Goal: Find specific page/section: Find specific page/section

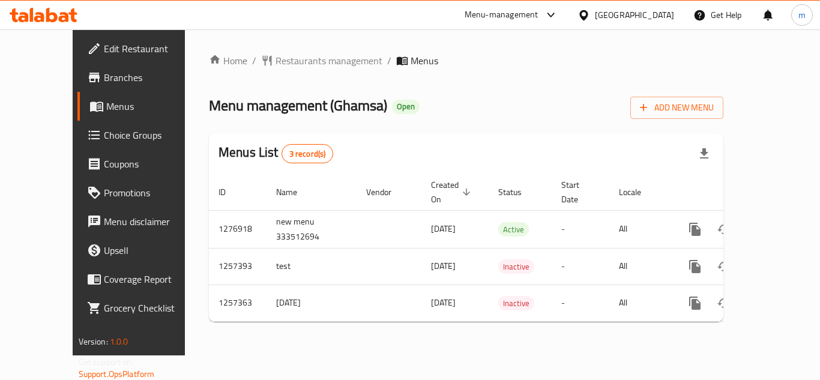
click at [59, 17] on icon at bounding box center [64, 17] width 10 height 10
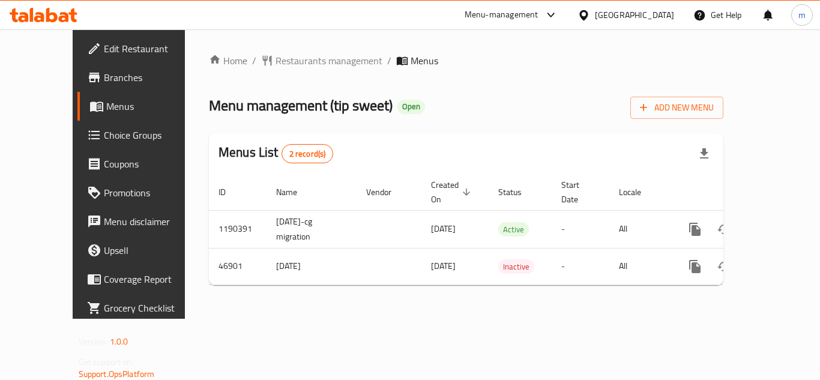
drag, startPoint x: 40, startPoint y: 25, endPoint x: 53, endPoint y: 25, distance: 13.8
click at [40, 25] on div at bounding box center [43, 15] width 87 height 24
click at [57, 24] on div at bounding box center [43, 15] width 87 height 24
click at [58, 16] on icon at bounding box center [44, 15] width 68 height 14
click at [64, 17] on icon at bounding box center [64, 17] width 10 height 10
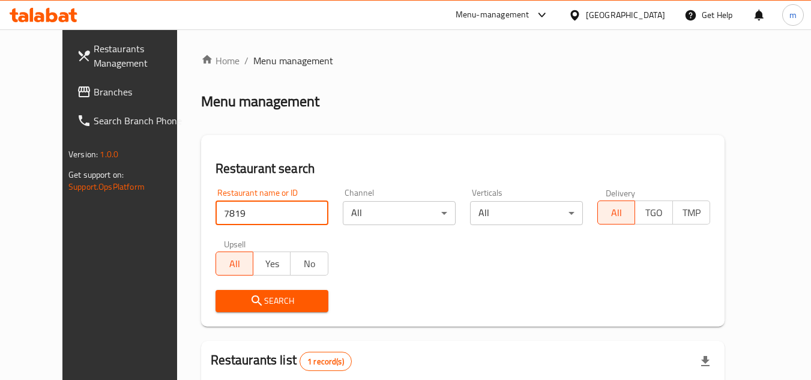
scroll to position [145, 0]
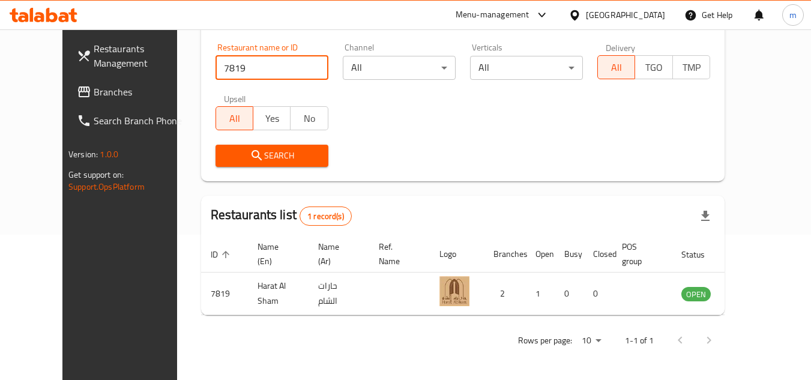
click at [94, 94] on span "Branches" at bounding box center [141, 92] width 95 height 14
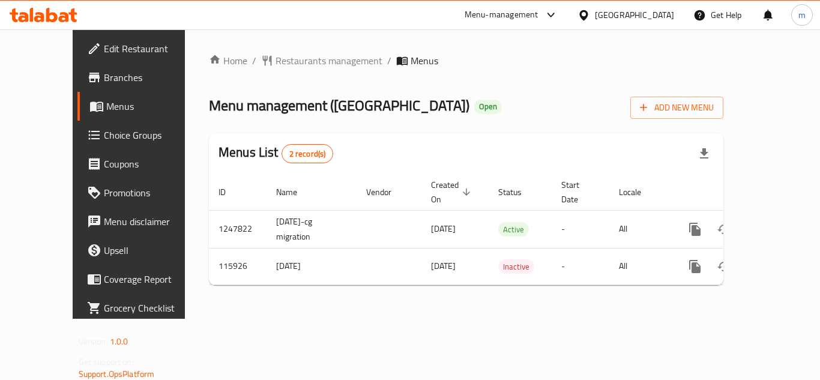
click at [59, 10] on icon at bounding box center [44, 15] width 68 height 14
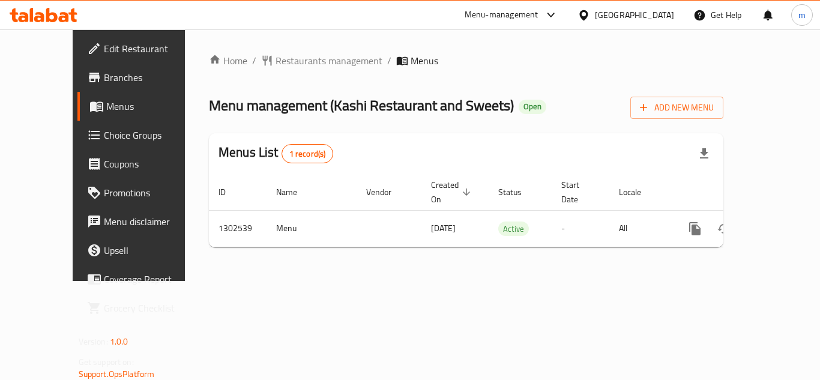
click at [34, 13] on icon at bounding box center [44, 15] width 68 height 14
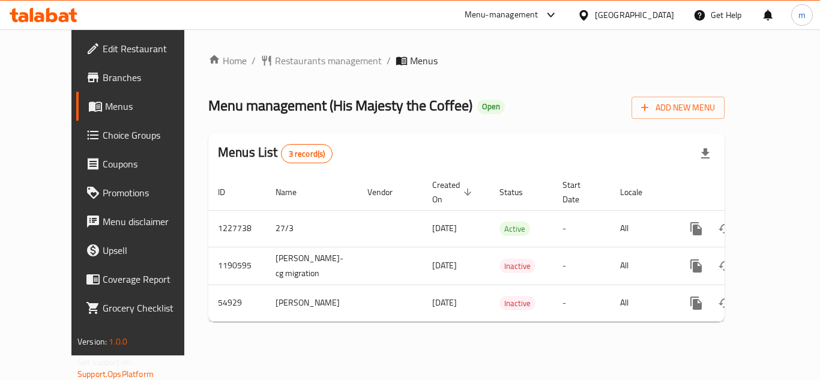
click at [38, 13] on icon at bounding box center [39, 17] width 10 height 10
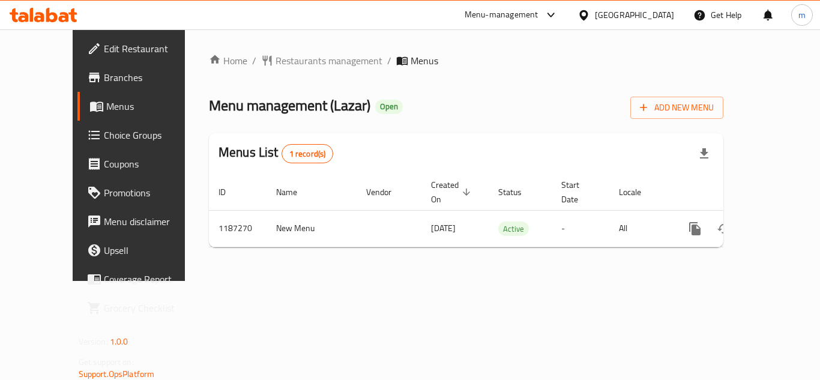
click at [65, 12] on icon at bounding box center [44, 15] width 68 height 14
click at [62, 17] on icon at bounding box center [64, 17] width 10 height 10
click at [53, 13] on icon at bounding box center [51, 15] width 11 height 14
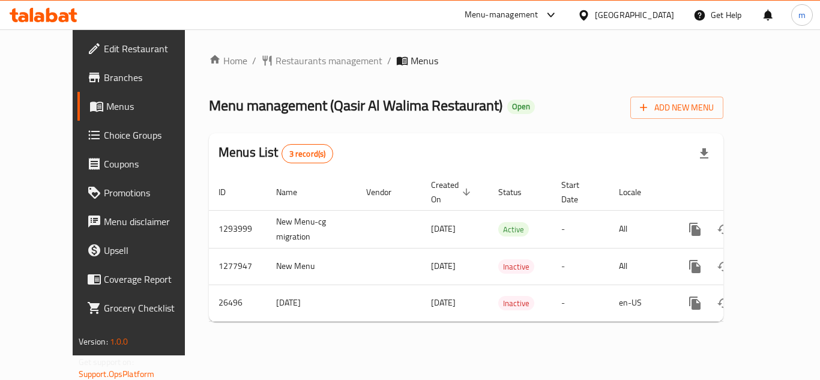
drag, startPoint x: 49, startPoint y: 7, endPoint x: 58, endPoint y: 19, distance: 15.0
click at [49, 7] on div at bounding box center [43, 15] width 87 height 24
click at [43, 13] on icon at bounding box center [44, 15] width 68 height 14
click at [41, 19] on icon at bounding box center [39, 17] width 10 height 10
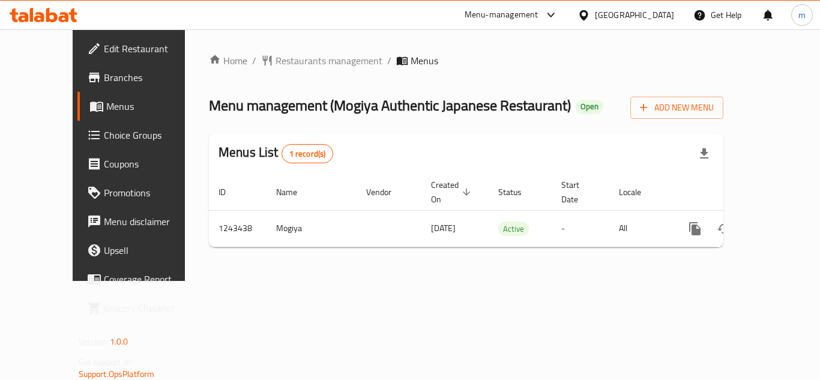
click at [52, 13] on icon at bounding box center [44, 15] width 68 height 14
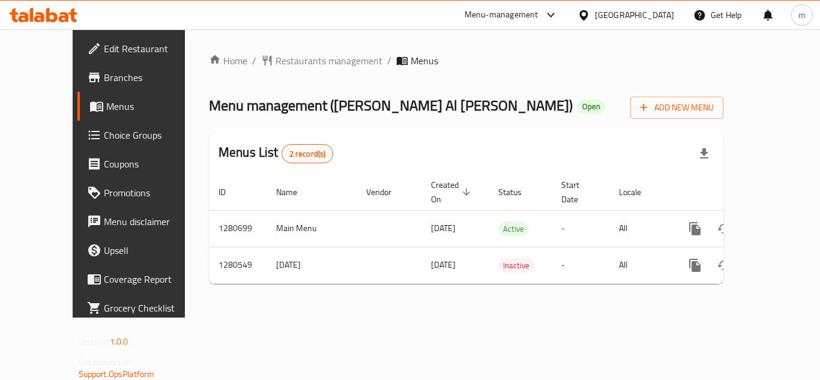
click at [50, 18] on icon at bounding box center [44, 15] width 68 height 14
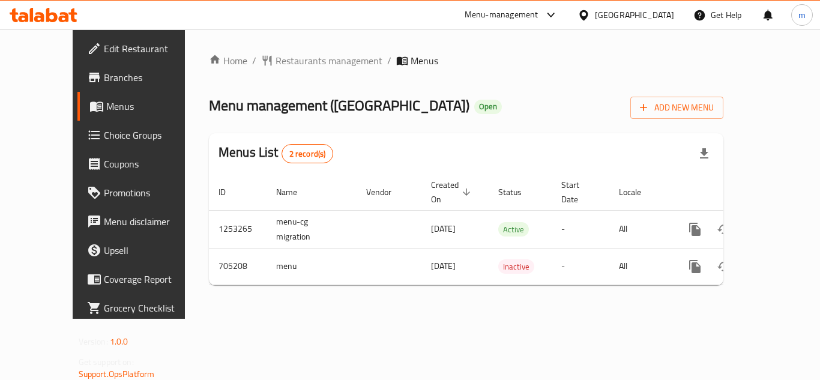
click at [35, 13] on icon at bounding box center [44, 15] width 68 height 14
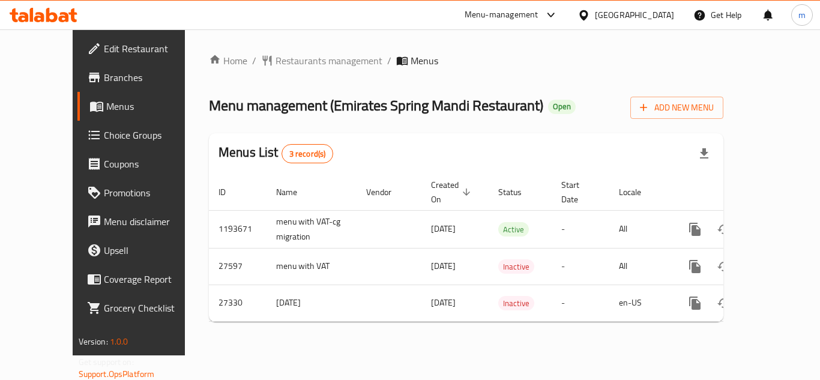
click at [77, 13] on icon at bounding box center [72, 15] width 8 height 14
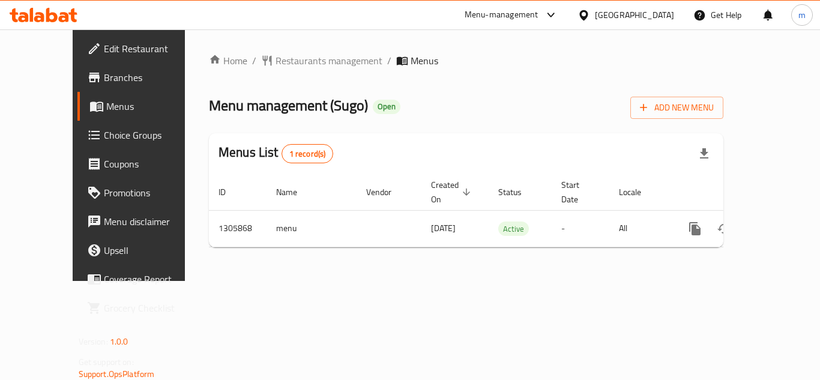
click at [54, 5] on div at bounding box center [43, 15] width 87 height 24
click at [53, 13] on icon at bounding box center [51, 15] width 11 height 14
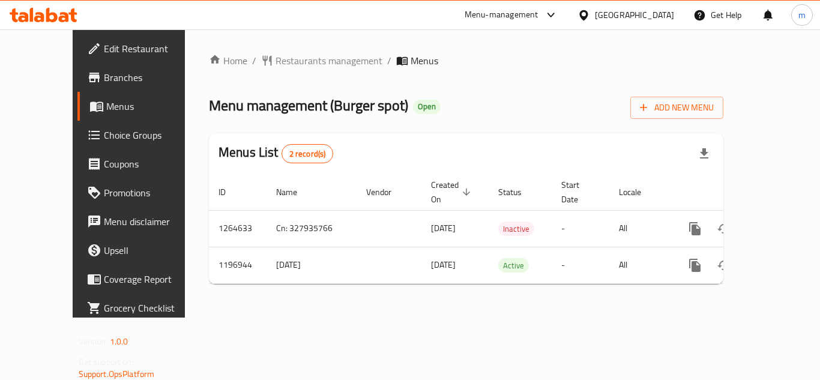
click at [64, 20] on icon at bounding box center [44, 15] width 68 height 14
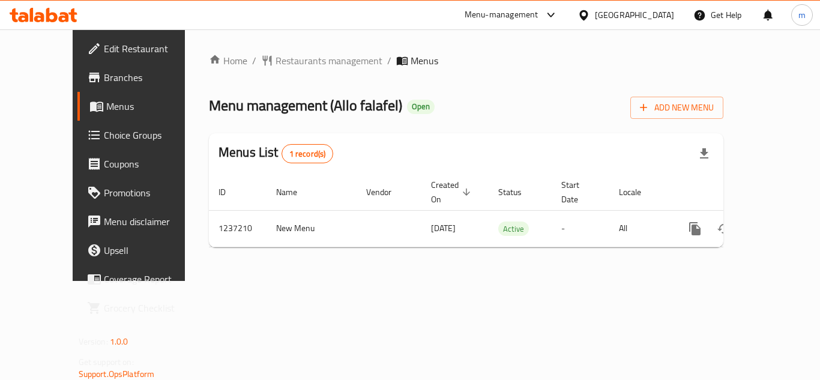
click at [58, 19] on icon at bounding box center [44, 15] width 68 height 14
click at [55, 18] on icon at bounding box center [51, 15] width 11 height 14
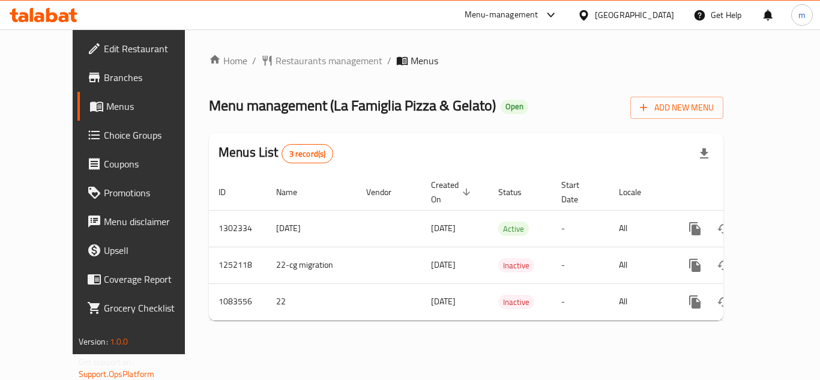
click at [45, 23] on div at bounding box center [43, 15] width 87 height 24
click at [41, 13] on icon at bounding box center [39, 17] width 10 height 10
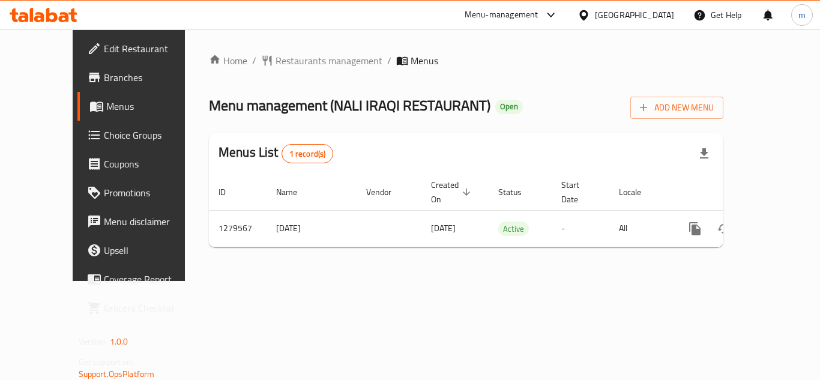
click at [54, 8] on icon at bounding box center [44, 15] width 68 height 14
click at [55, 19] on icon at bounding box center [51, 15] width 11 height 14
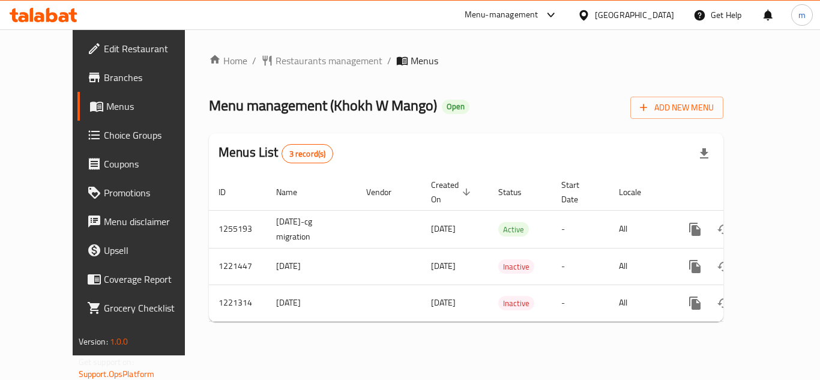
click at [37, 10] on icon at bounding box center [44, 15] width 68 height 14
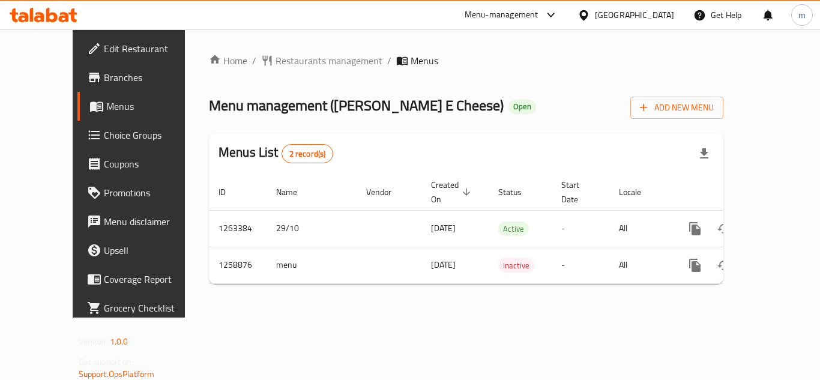
click at [63, 5] on div at bounding box center [43, 15] width 87 height 24
click at [63, 16] on icon at bounding box center [44, 15] width 68 height 14
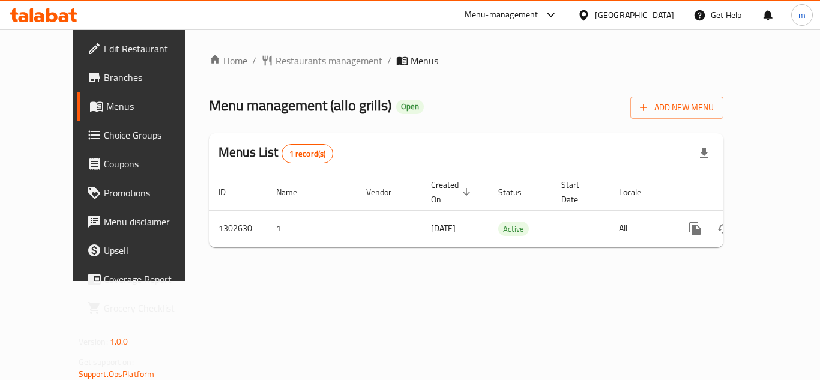
click at [87, 7] on div "Menu-management [GEOGRAPHIC_DATA] Get Help m" at bounding box center [410, 15] width 820 height 29
click at [70, 9] on icon at bounding box center [44, 15] width 68 height 14
click at [45, 19] on icon at bounding box center [44, 15] width 68 height 14
